Goal: Communication & Community: Answer question/provide support

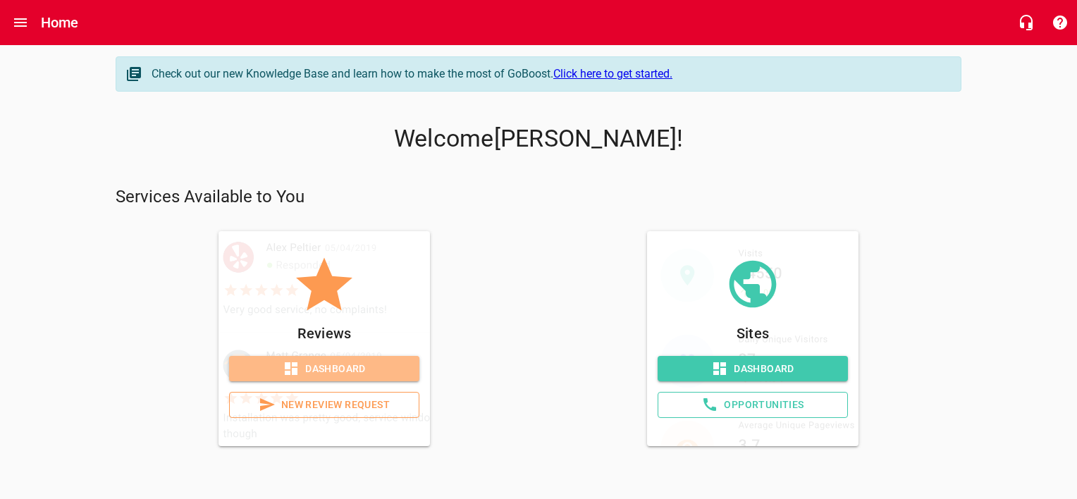
click at [313, 364] on span "Dashboard" at bounding box center [324, 369] width 168 height 18
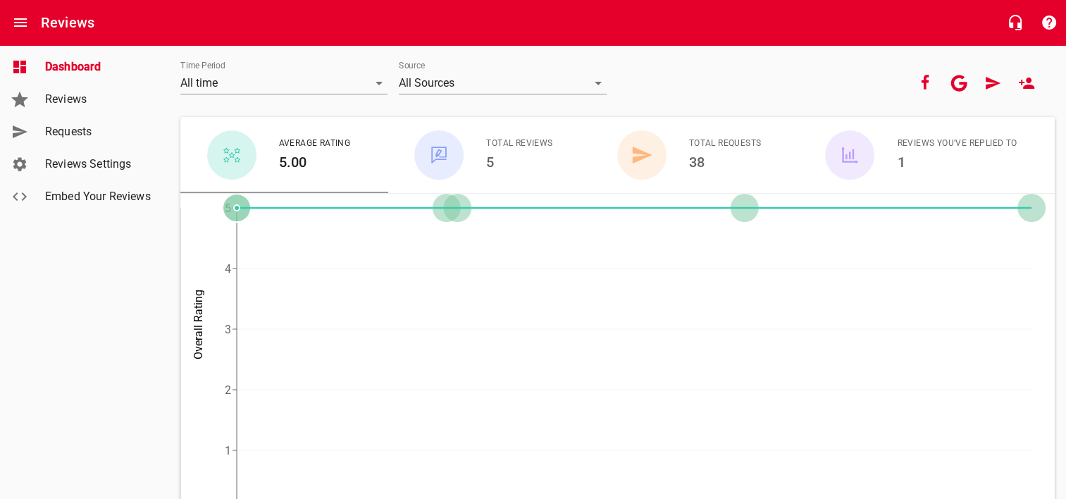
scroll to position [93, 0]
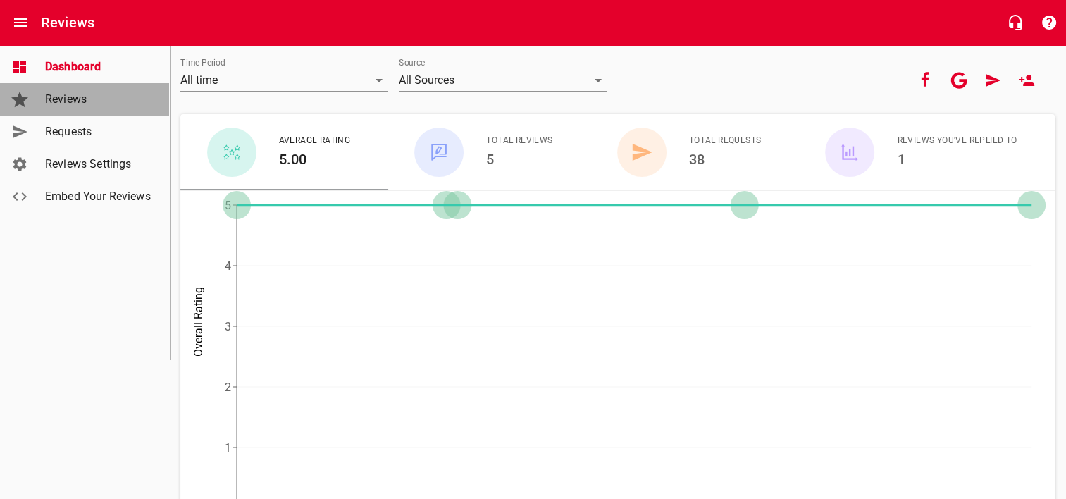
click at [64, 92] on span "Reviews" at bounding box center [98, 99] width 107 height 17
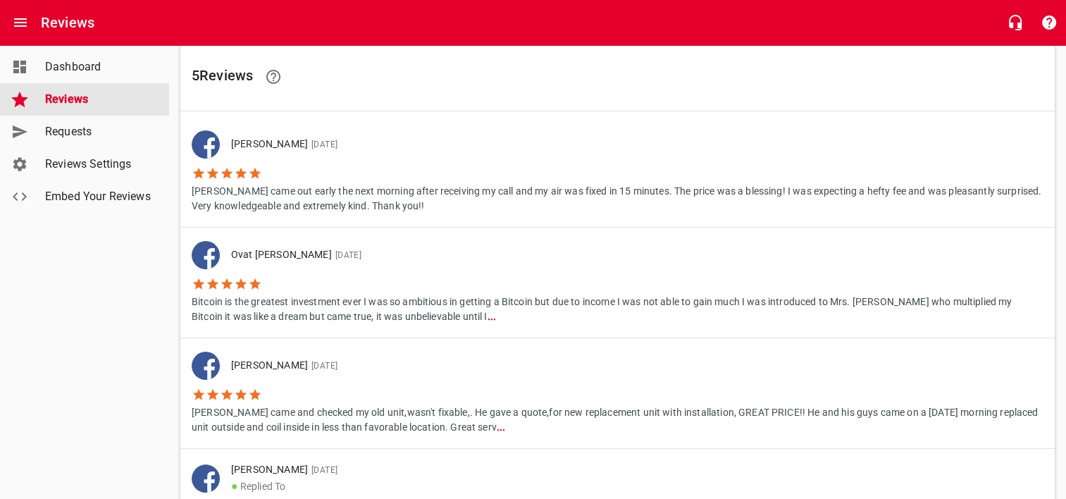
scroll to position [98, 0]
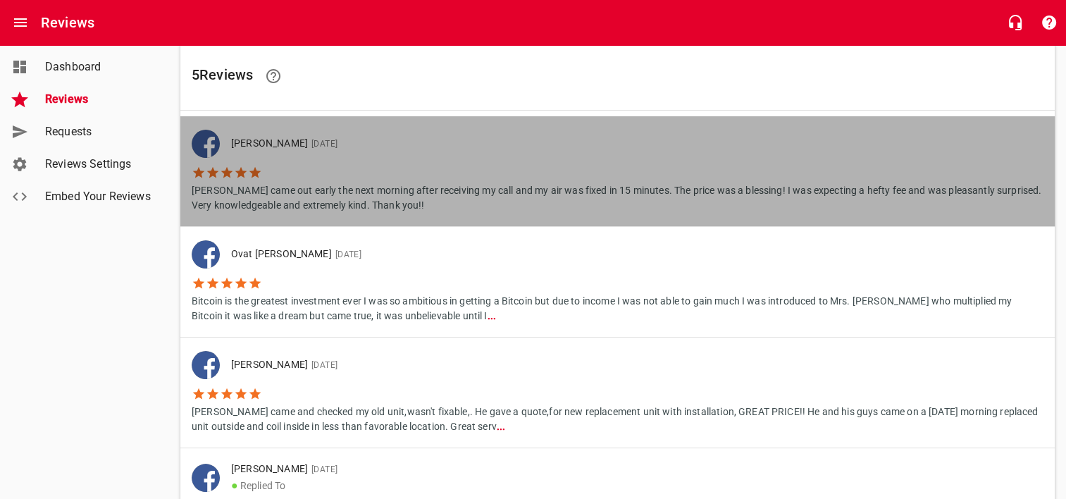
click at [385, 161] on li "[PERSON_NAME] came out early the next morning after receiving my call and my ai…" at bounding box center [618, 185] width 852 height 55
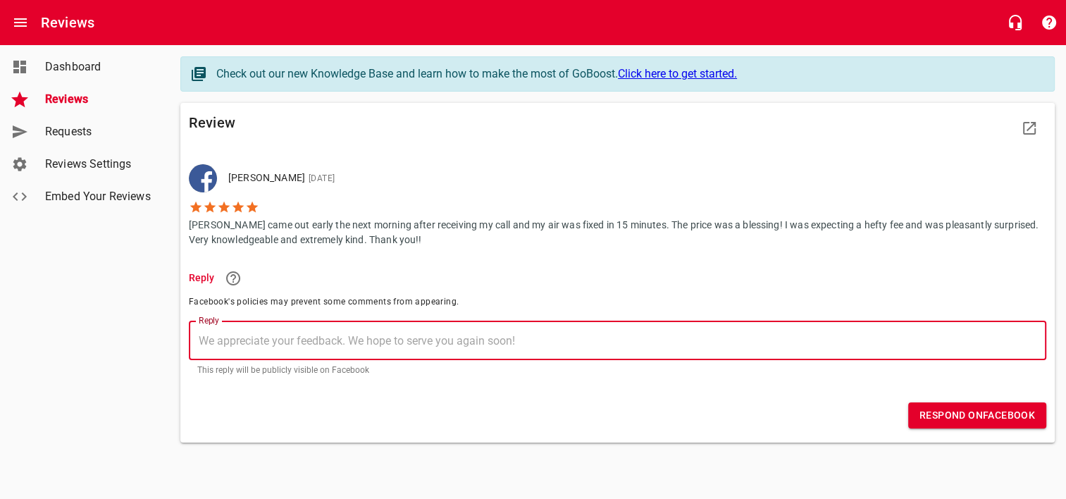
click at [235, 334] on textarea "Reply" at bounding box center [618, 340] width 838 height 13
type textarea "T"
type textarea "Th"
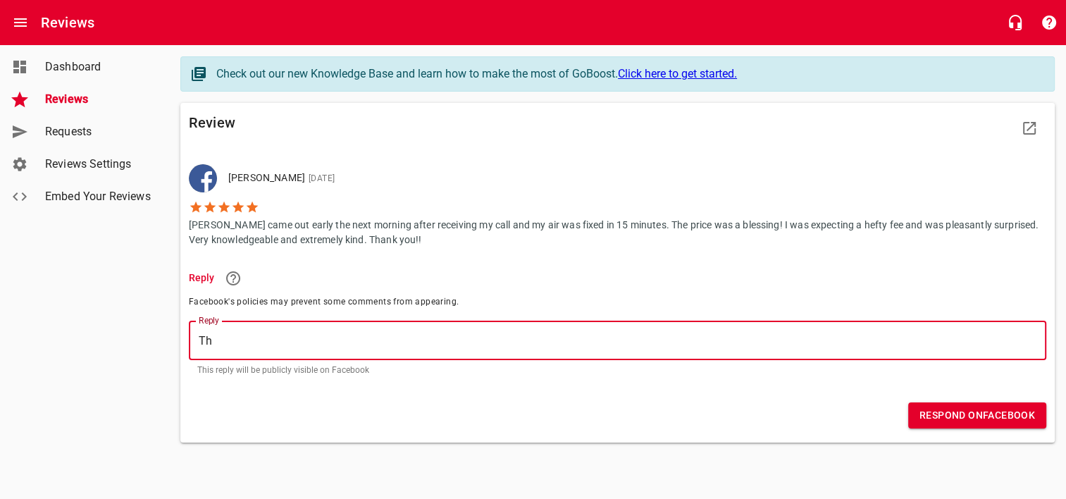
type textarea "Tha"
type textarea "Thak"
type textarea "Tha"
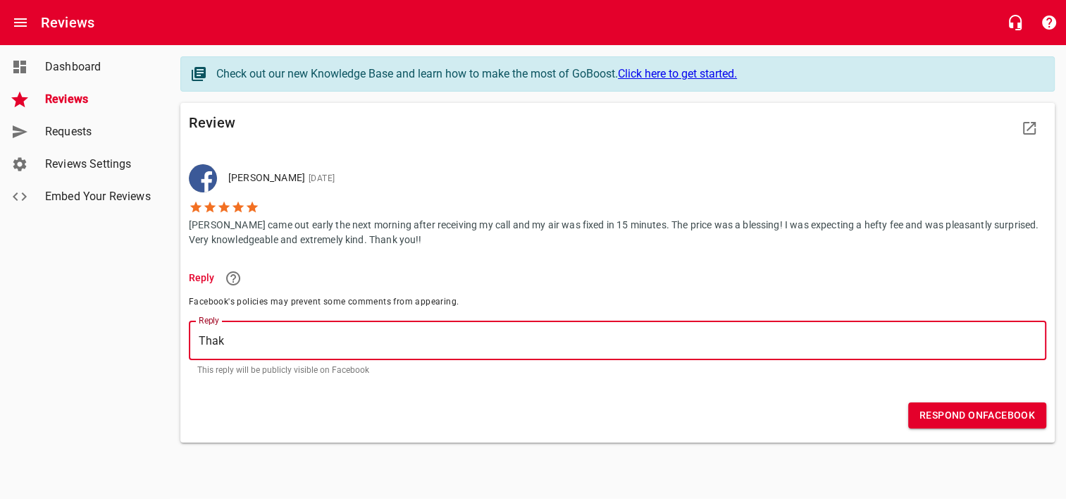
type textarea "Tha"
type textarea "Than"
type textarea "Thank"
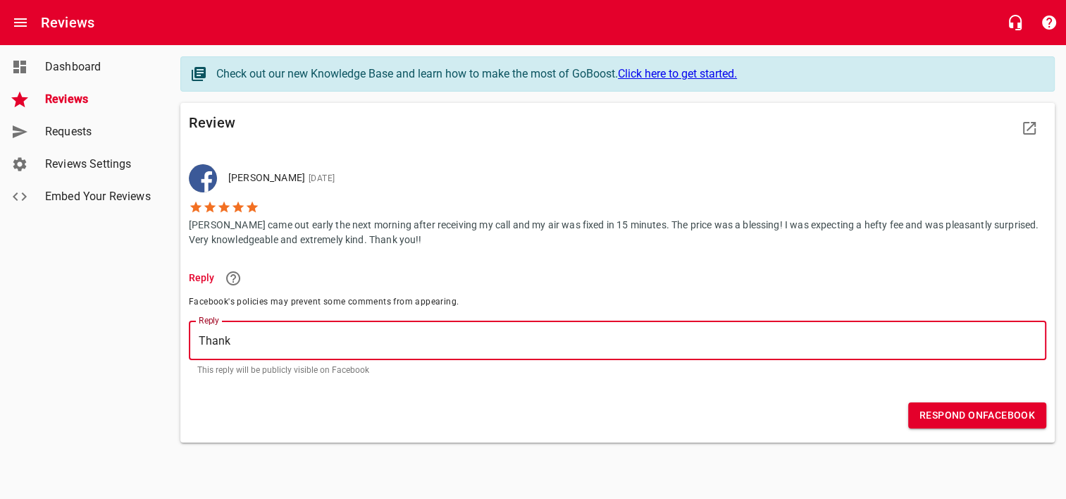
type textarea "Thank"
type textarea "Thank y"
type textarea "Thank yo"
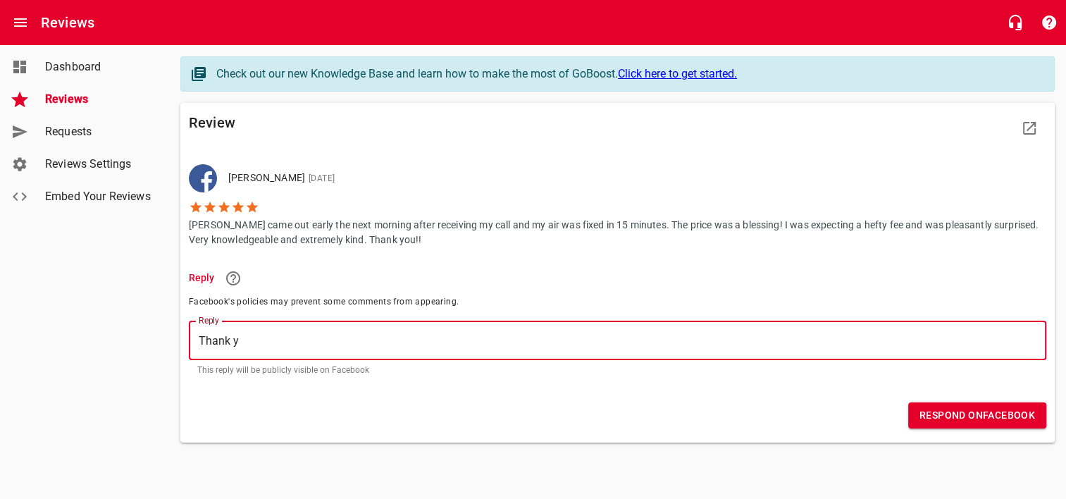
type textarea "Thank yo"
type textarea "Thank you"
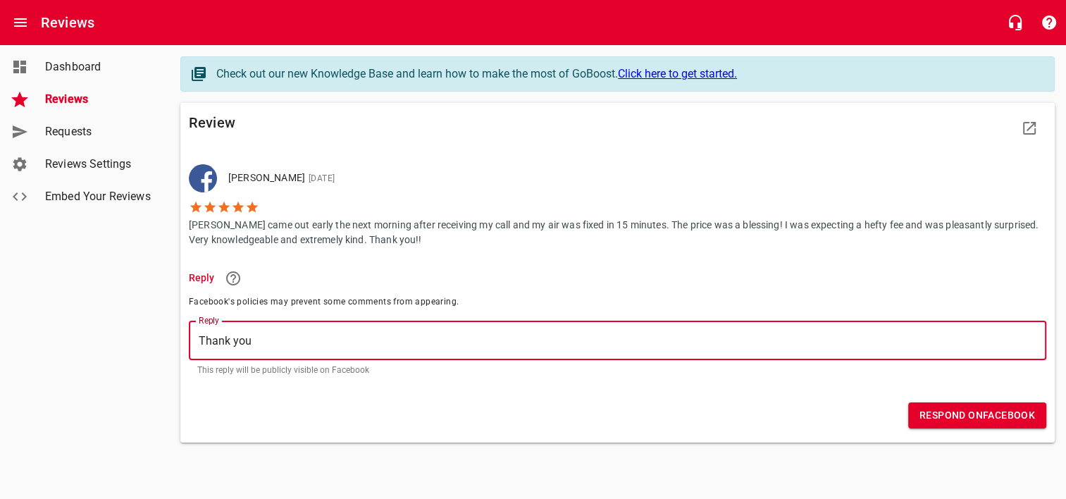
type textarea "Thank you f"
type textarea "Thank you fo"
type textarea "Thank you for"
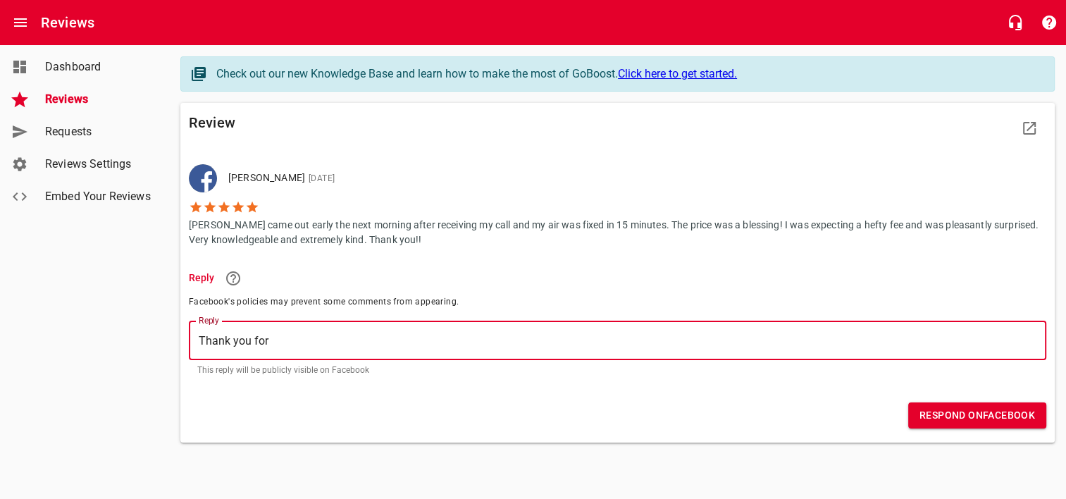
type textarea "Thank you for"
type textarea "Thank you for y"
type textarea "Thank you for yo"
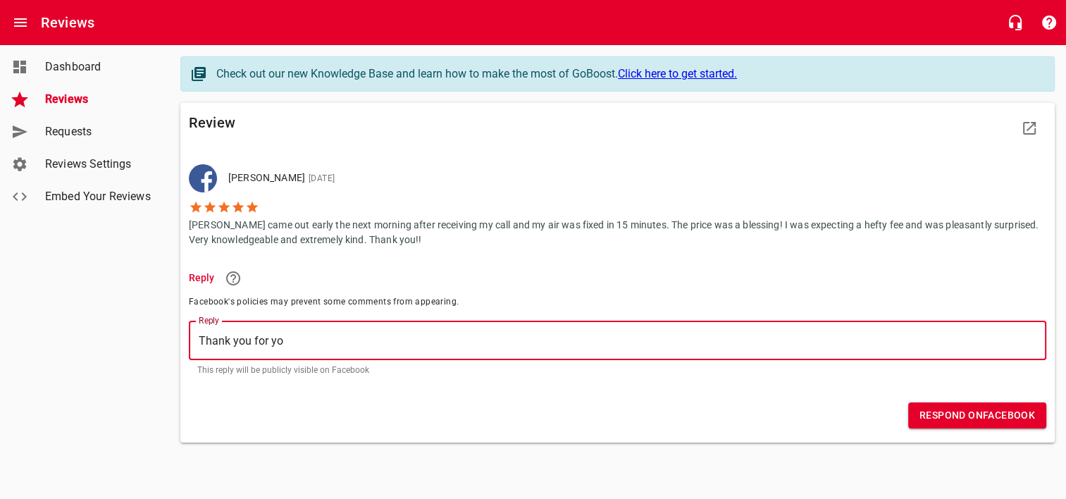
type textarea "Thank you for you"
type textarea "Thank you for your"
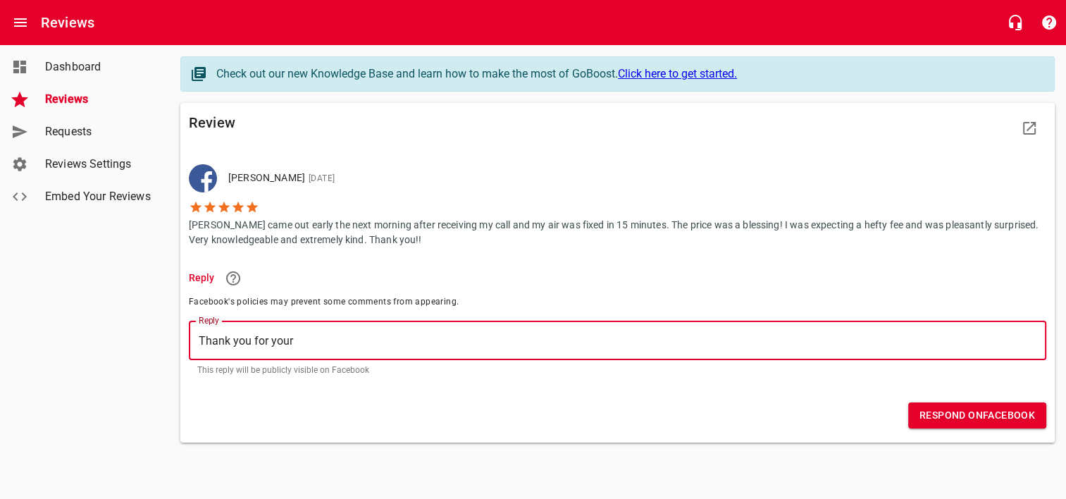
type textarea "Thank you for your"
type textarea "Thank you for your b"
type textarea "Thank you for your bu"
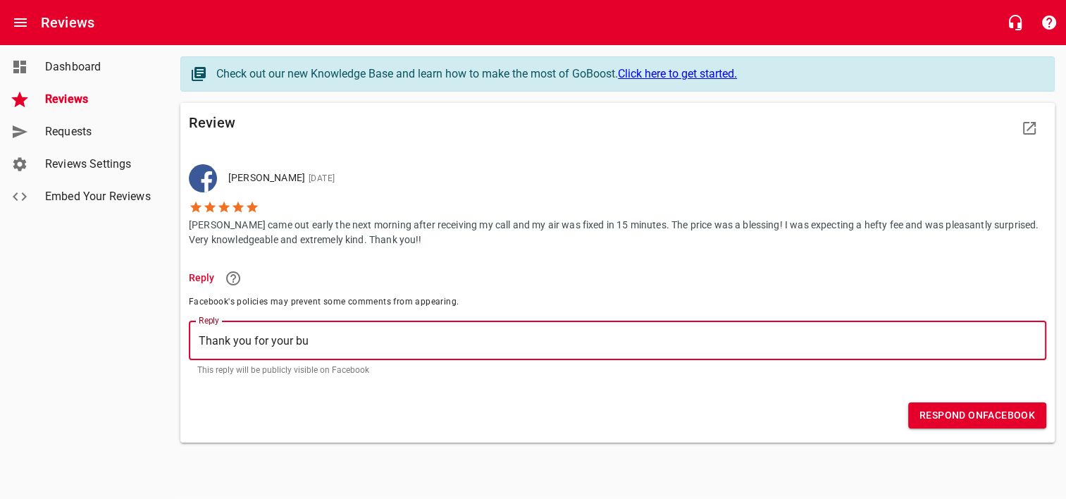
type textarea "Thank you for your bus"
type textarea "Thank you for your busi"
type textarea "Thank you for your busin"
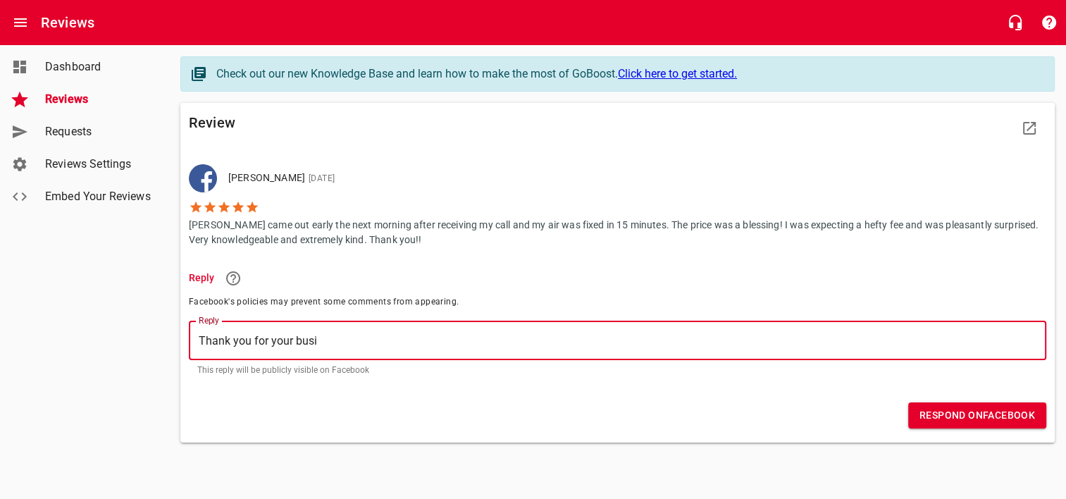
type textarea "Thank you for your busin"
type textarea "Thank you for your busine"
type textarea "Thank you for your busines"
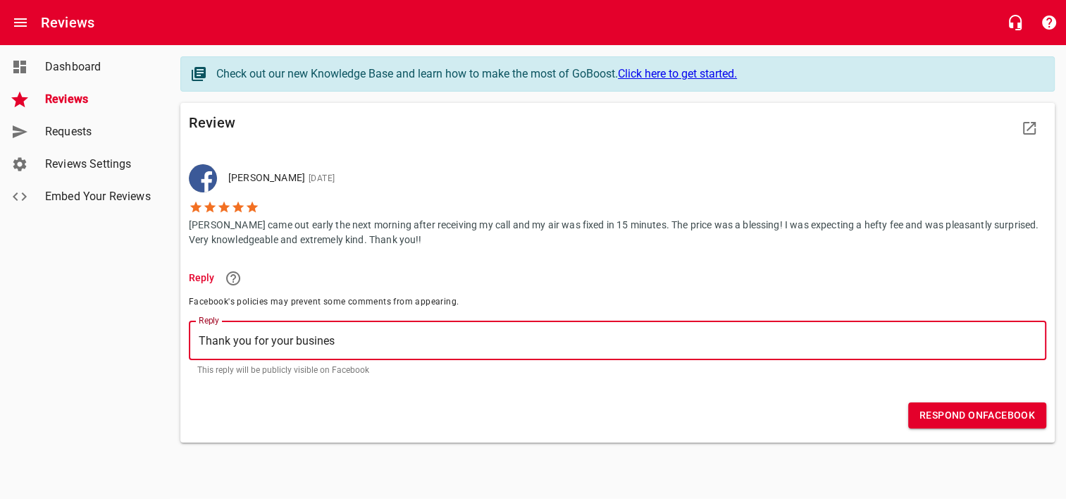
type textarea "Thank you for your business"
type textarea "Thank you for your business!"
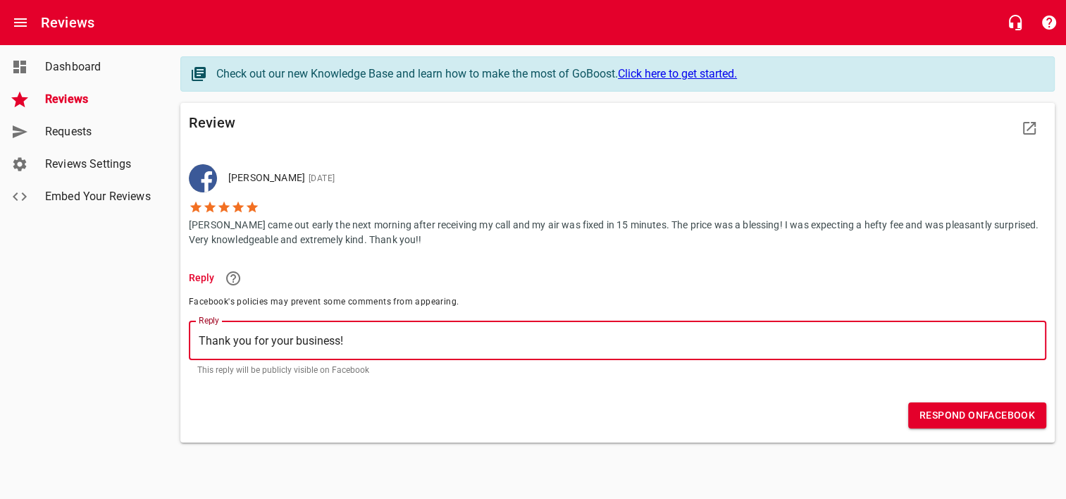
type textarea "Thank you for your business!"
type textarea "Thank you for your business! G"
type textarea "Thank you for your business! Gl"
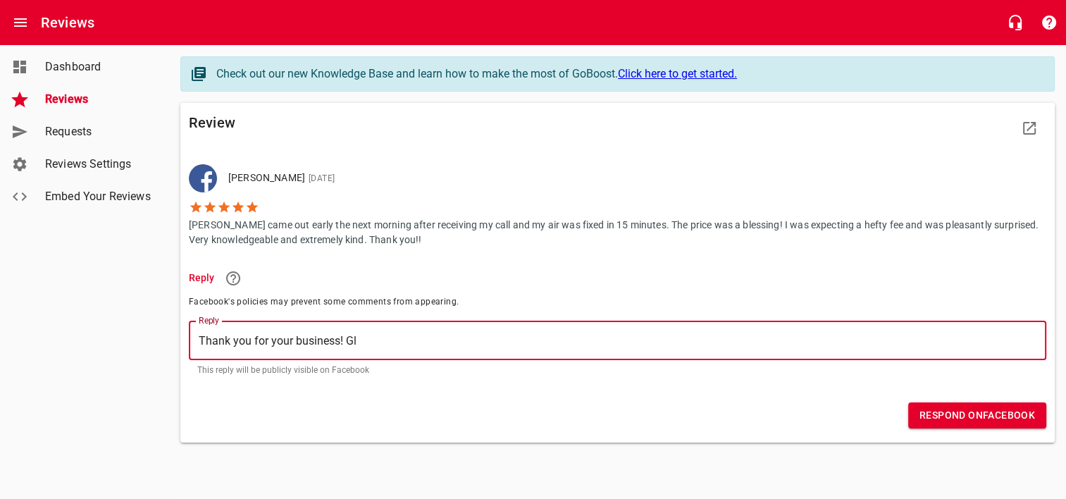
type textarea "Thank you for your business! [GEOGRAPHIC_DATA]"
type textarea "Thank you for your business! Glad"
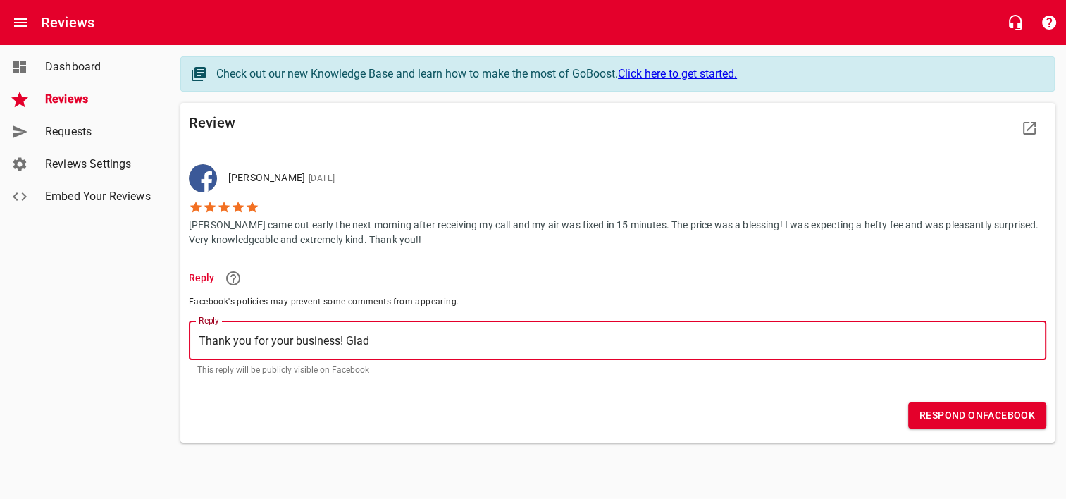
type textarea "Thank you for your business! Glad"
type textarea "Thank you for your business! Glad I"
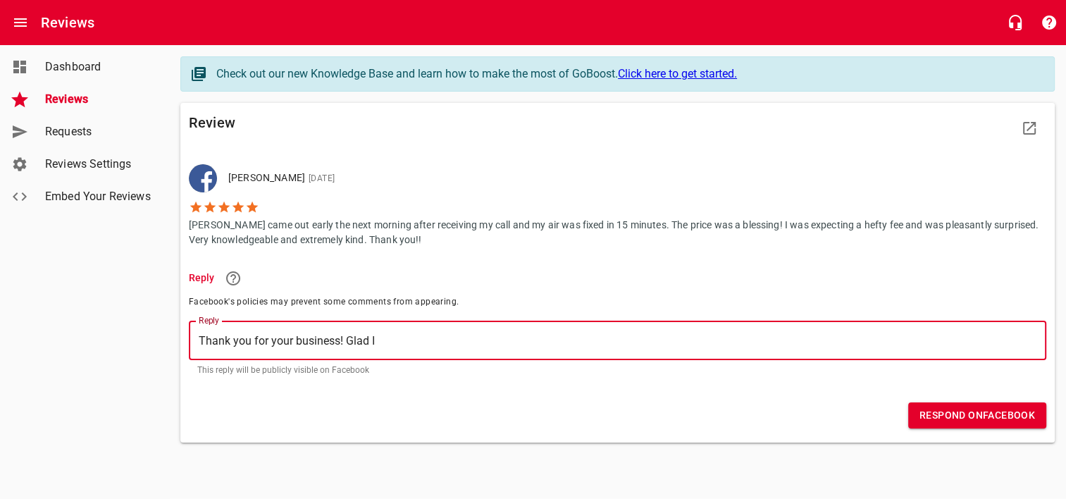
type textarea "Thank you for your business! Glad I c"
type textarea "Thank you for your business! Glad I co"
type textarea "Thank you for your business! Glad I cou"
type textarea "Thank you for your business! Glad I coul"
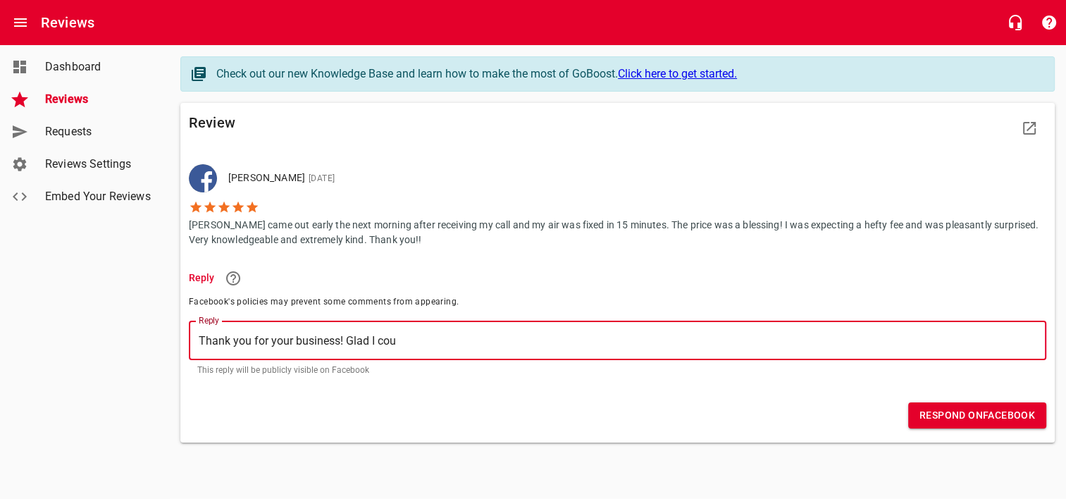
type textarea "Thank you for your business! Glad I coul"
type textarea "Thank you for your business! Glad I could"
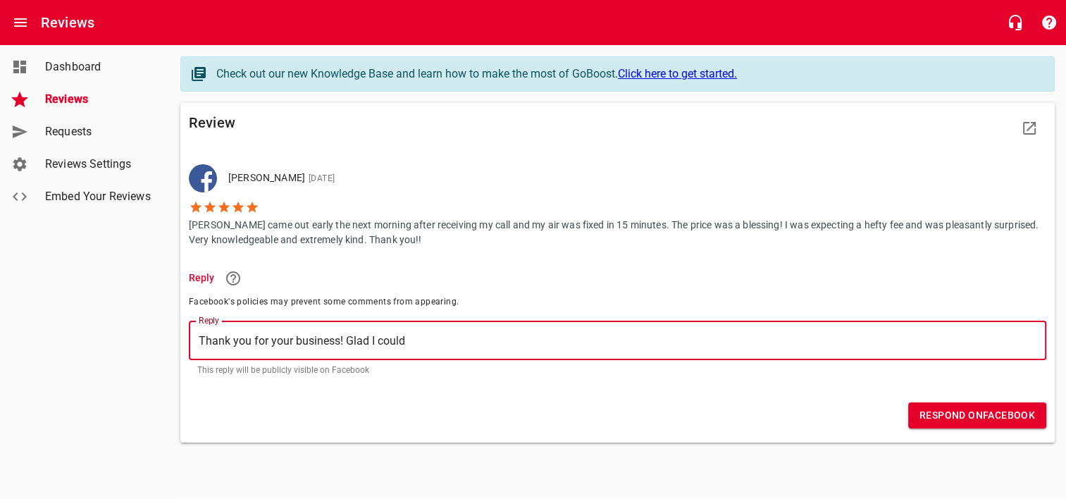
type textarea "Thank you for your business! Glad I could h"
type textarea "Thank you for your business! Glad I could hi"
type textarea "Thank you for your business! Glad I could h"
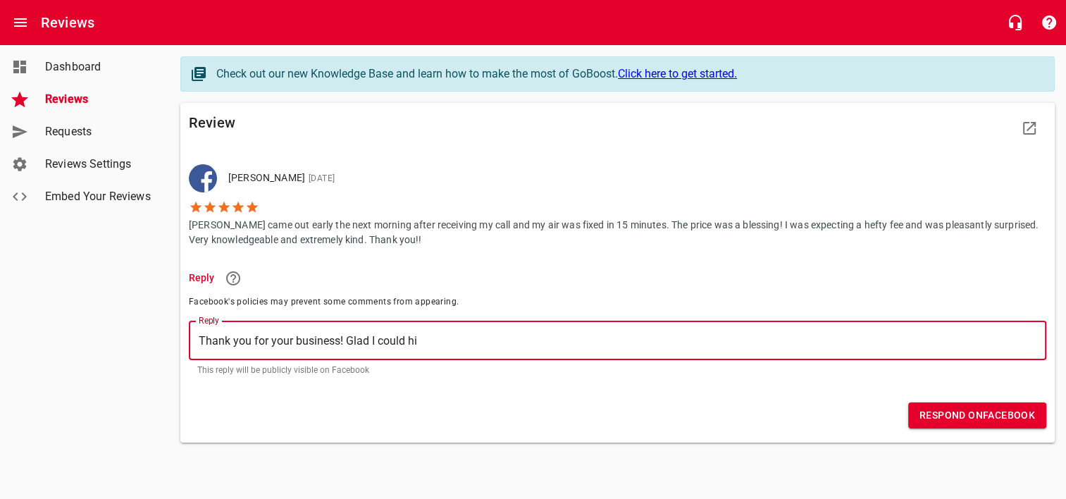
type textarea "Thank you for your business! Glad I could h"
type textarea "Thank you for your business! Glad I could he"
type textarea "Thank you for your business! Glad I could hel"
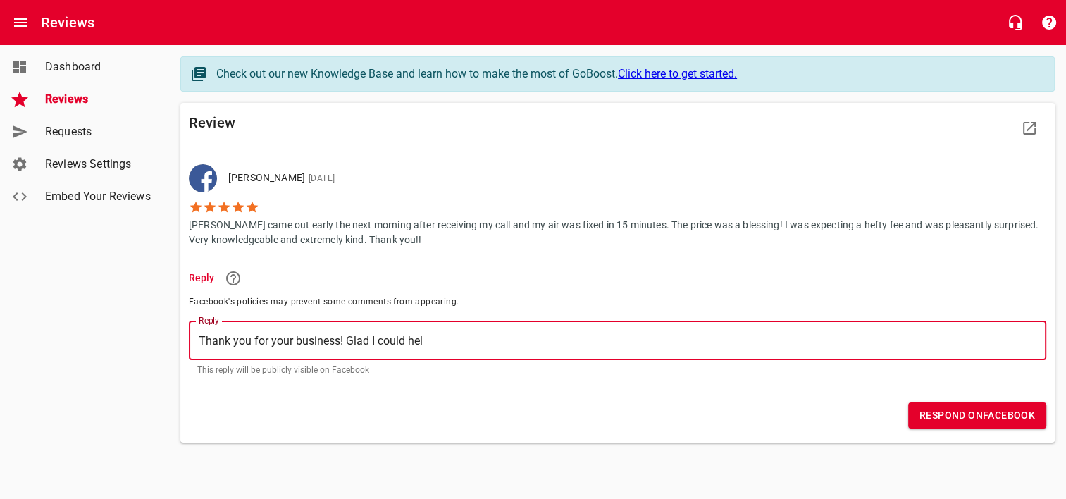
type textarea "Thank you for your business! Glad I could help"
type textarea "Thank you for your business! Glad I could help y"
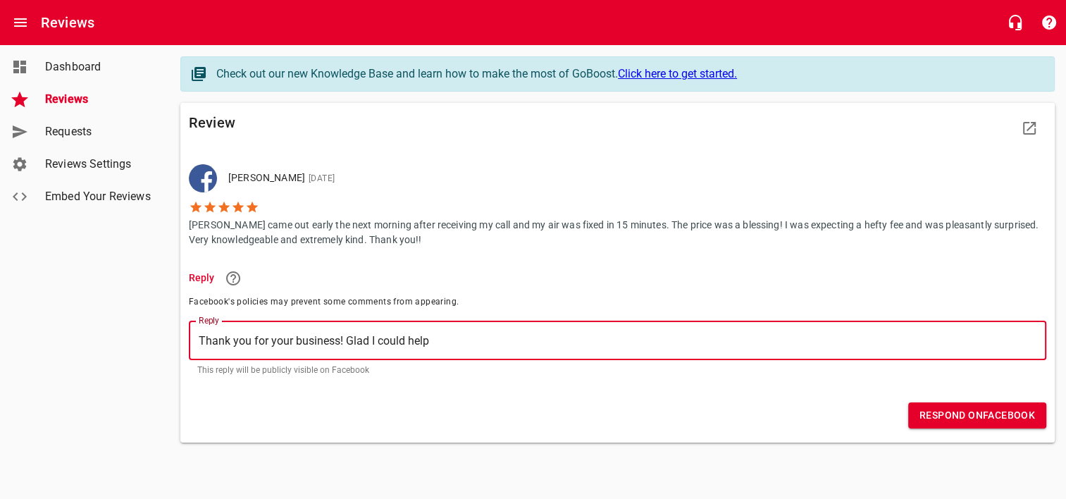
type textarea "Thank you for your business! Glad I could help y"
type textarea "Thank you for your business! Glad I could help yo"
type textarea "Thank you for your business! Glad I could help you"
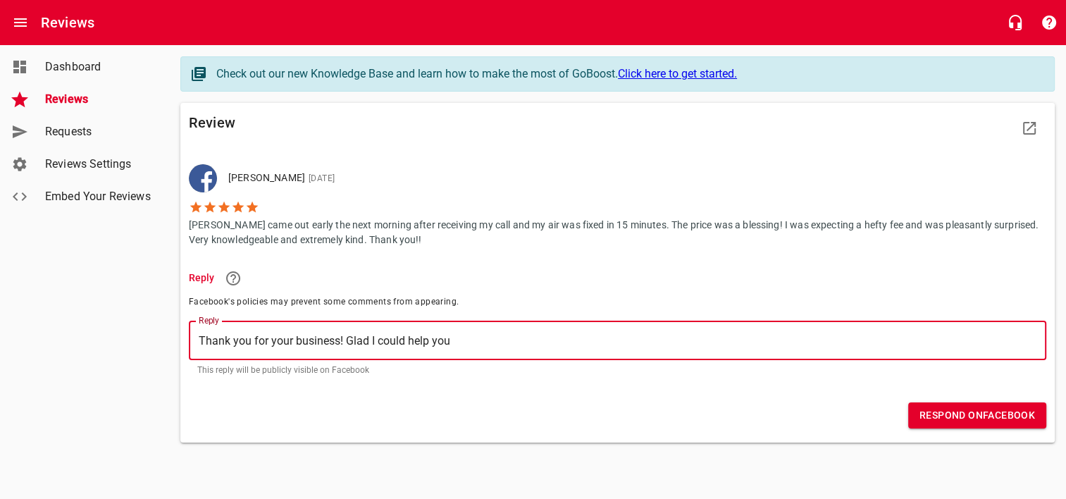
type textarea "Thank you for your business! Glad I could help you!"
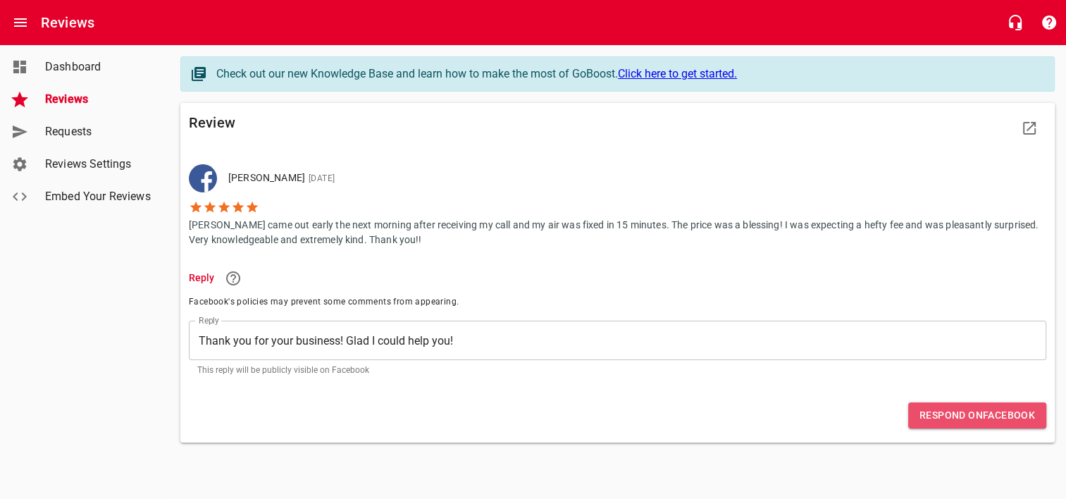
drag, startPoint x: 925, startPoint y: 408, endPoint x: 939, endPoint y: 417, distance: 16.2
click at [939, 417] on span "Respond on Facebook" at bounding box center [978, 416] width 116 height 18
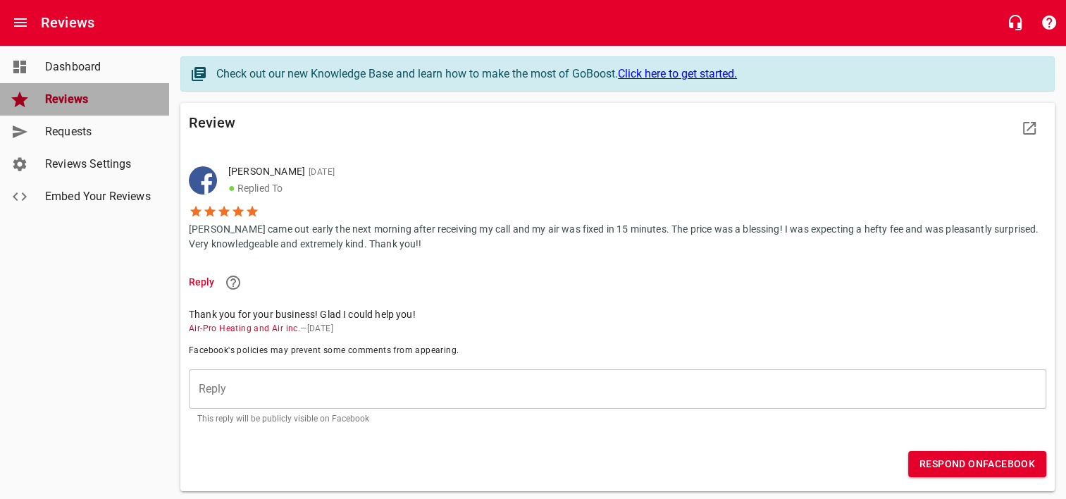
click at [82, 94] on span "Reviews" at bounding box center [98, 99] width 107 height 17
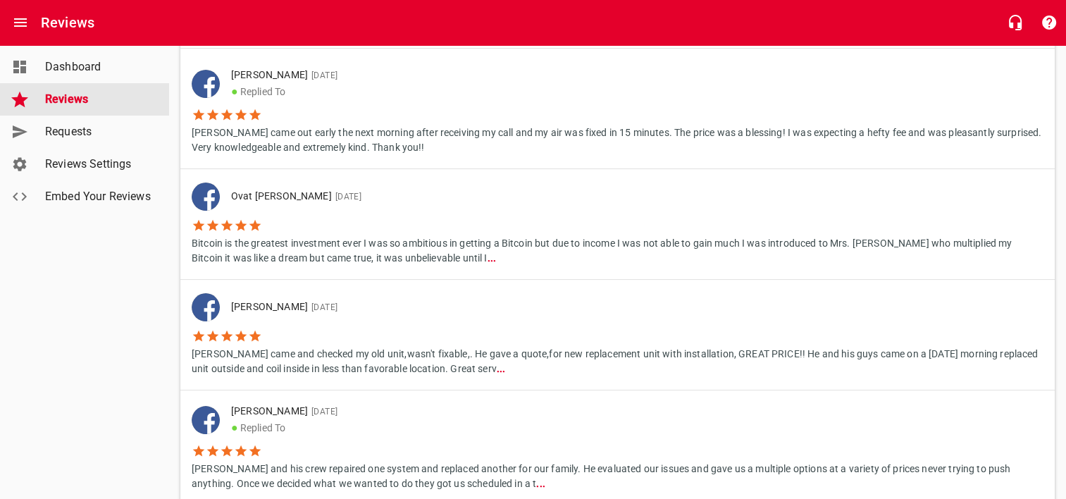
scroll to position [161, 0]
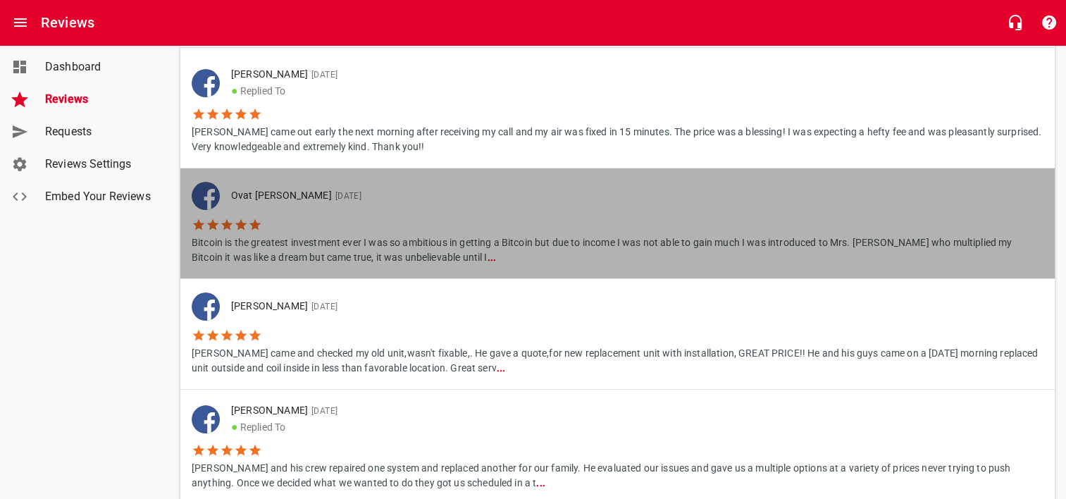
click at [474, 232] on p "Bitcoin is the greatest investment ever I was so ambitious in getting a Bitcoin…" at bounding box center [618, 248] width 852 height 33
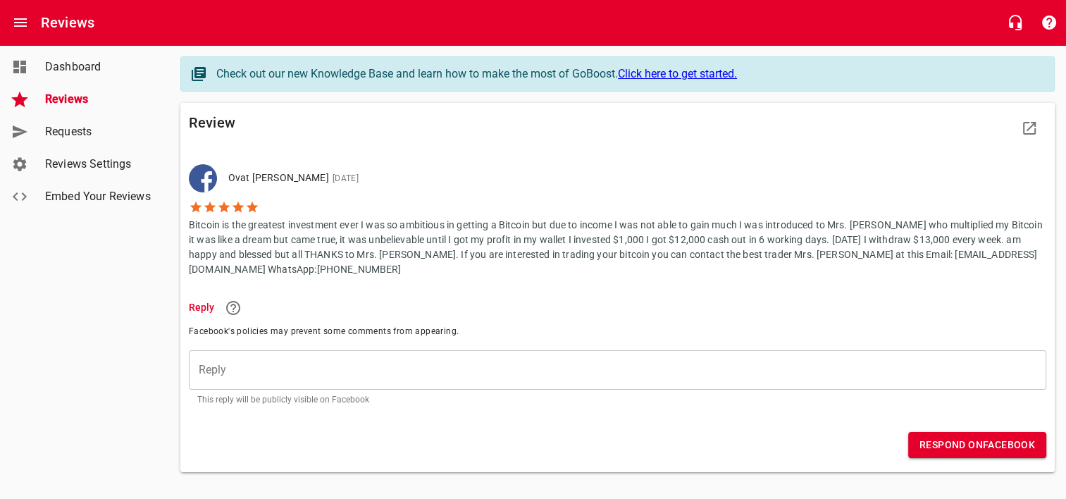
click at [340, 206] on li "Bitcoin is the greatest investment ever I was so ambitious in getting a Bitcoin…" at bounding box center [618, 234] width 858 height 85
click at [197, 72] on icon at bounding box center [198, 74] width 17 height 17
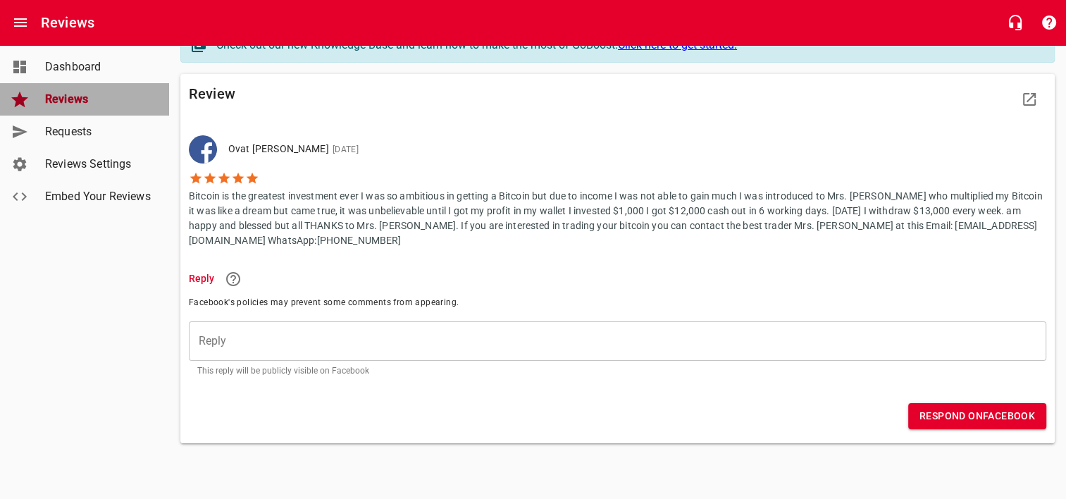
click at [85, 96] on span "Reviews" at bounding box center [98, 99] width 107 height 17
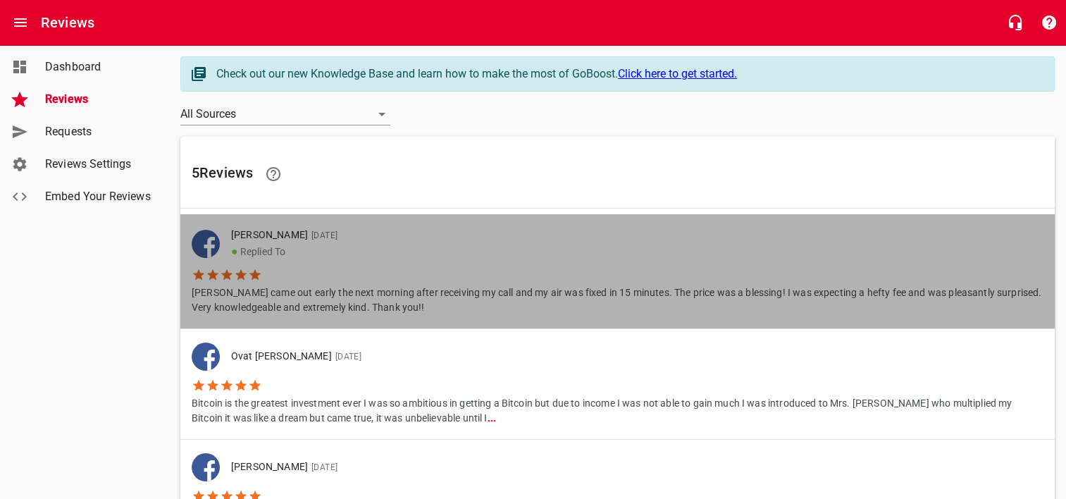
click at [511, 256] on p "● Replied To" at bounding box center [631, 251] width 801 height 17
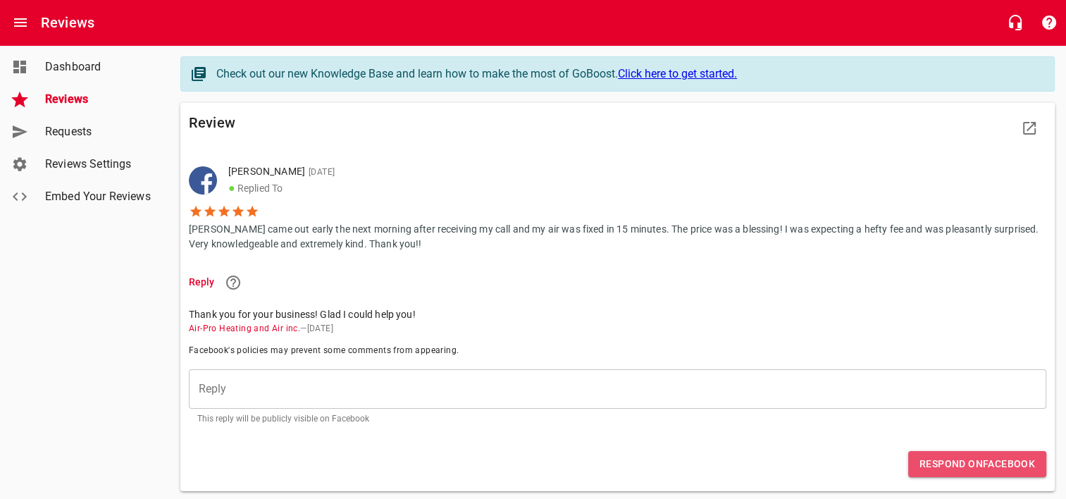
click at [916, 461] on button "Respond on Facebook" at bounding box center [977, 464] width 138 height 26
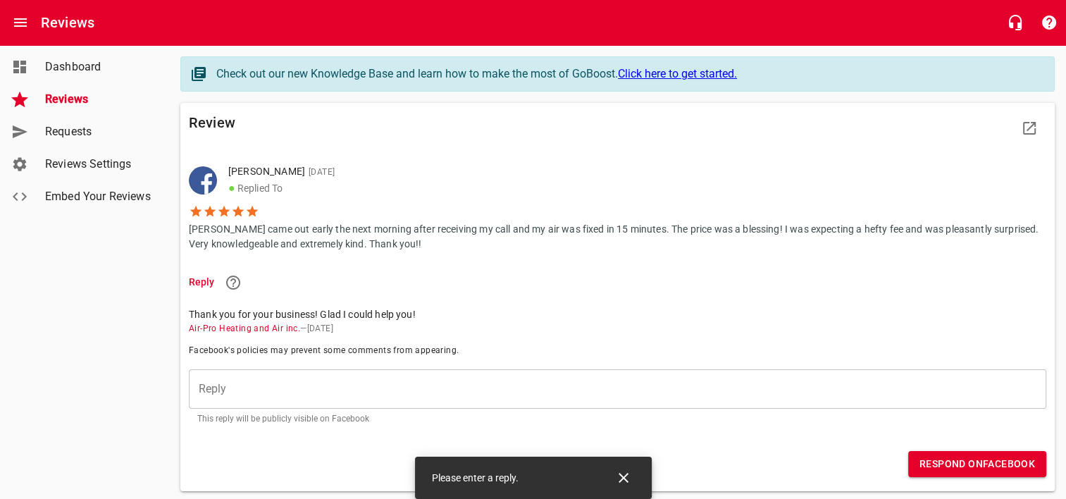
click at [624, 477] on icon "Close" at bounding box center [624, 478] width 10 height 10
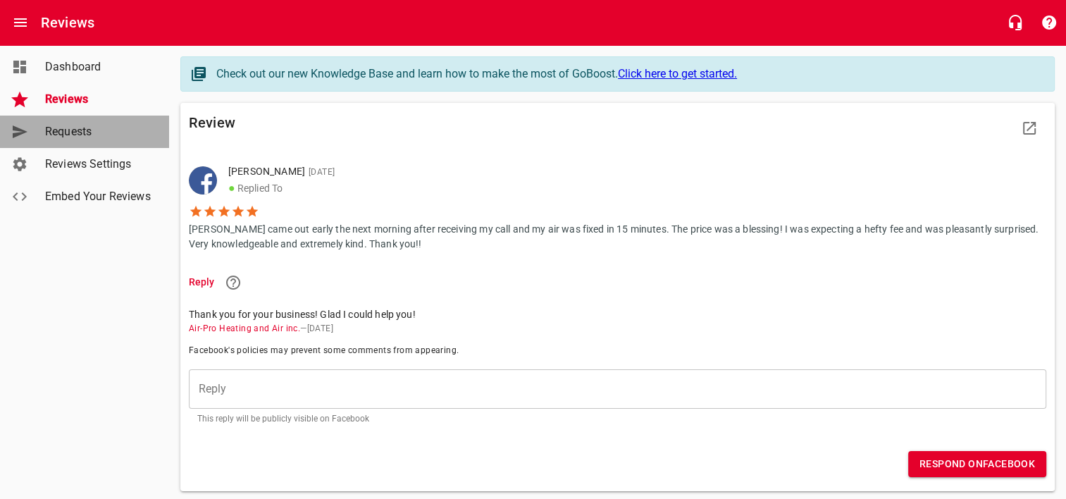
click at [74, 134] on span "Requests" at bounding box center [98, 131] width 107 height 17
